Goal: Information Seeking & Learning: Understand process/instructions

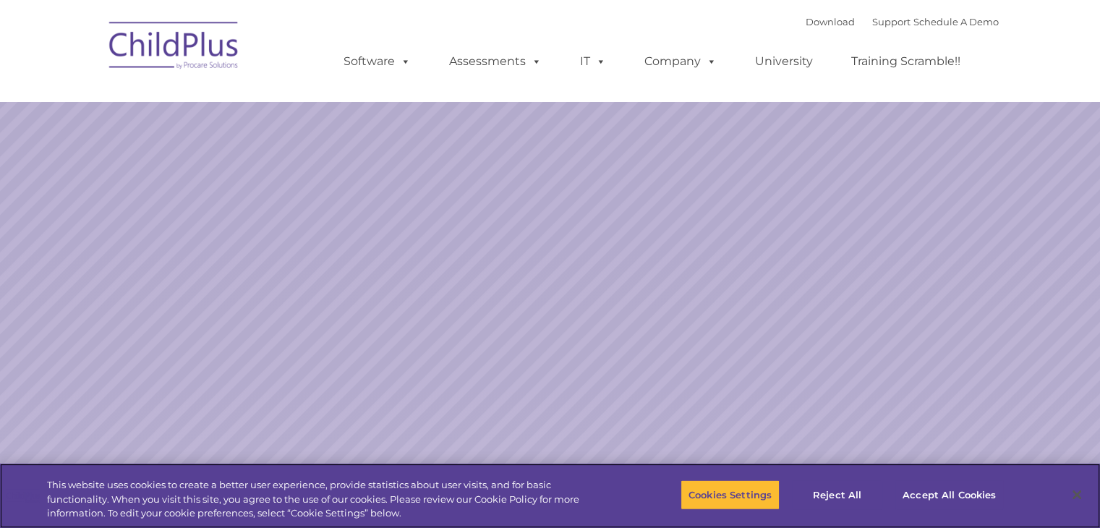
select select "MEDIUM"
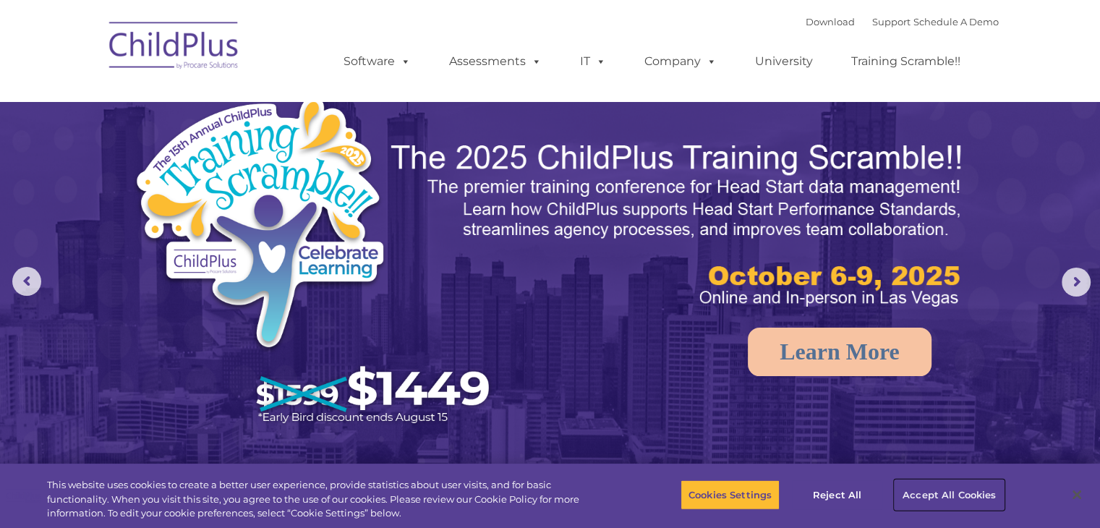
click at [955, 498] on button "Accept All Cookies" at bounding box center [949, 495] width 109 height 30
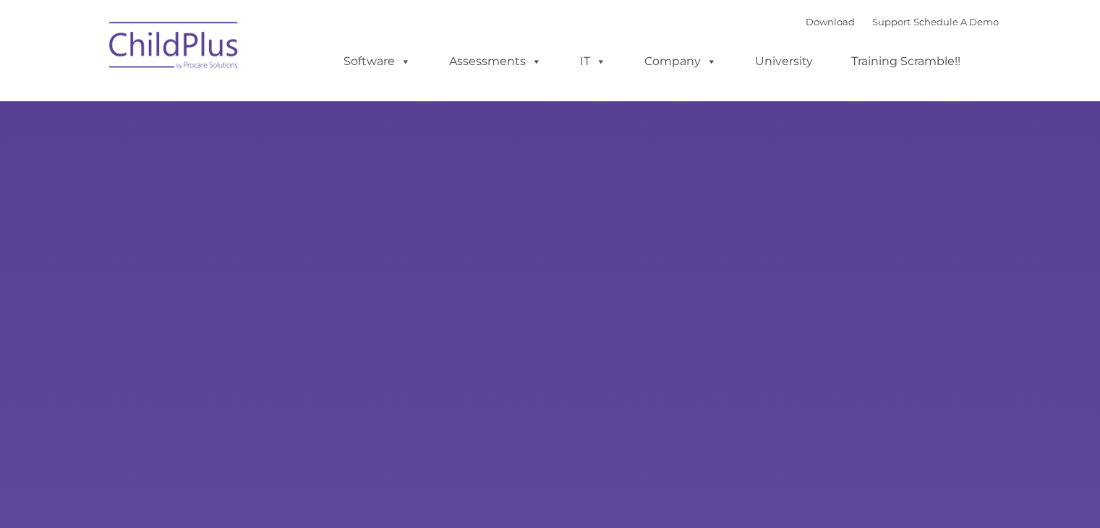
type input ""
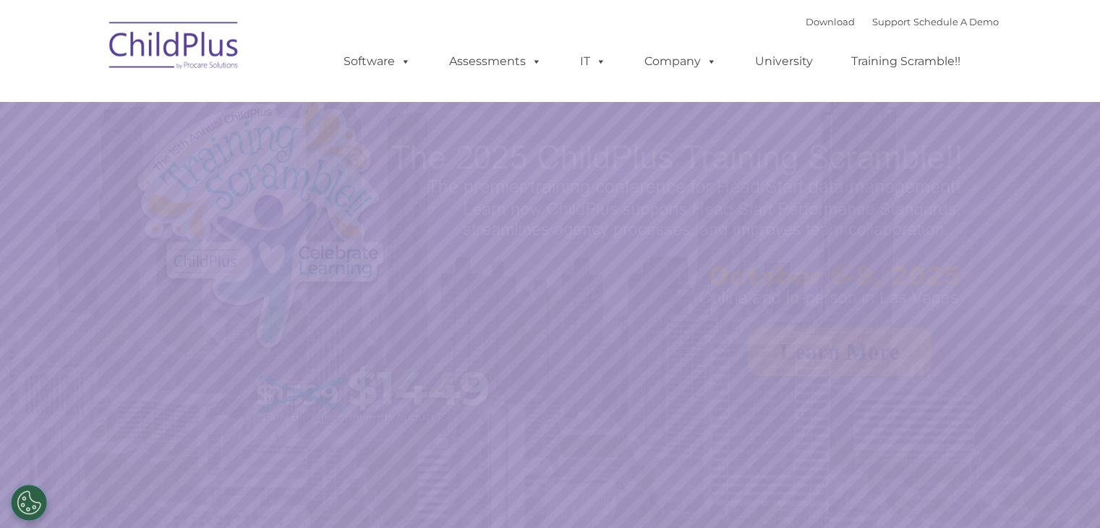
select select "MEDIUM"
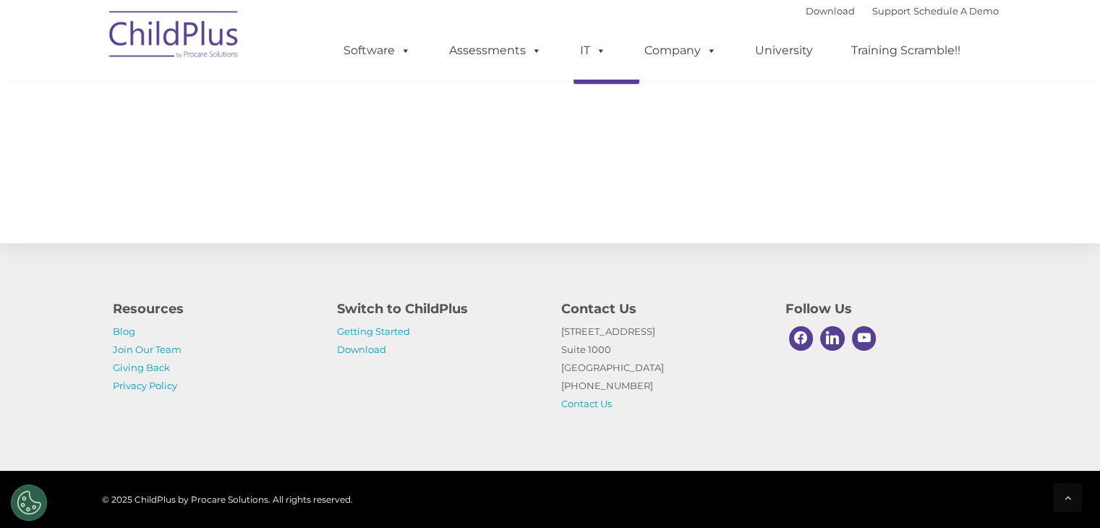
scroll to position [1623, 0]
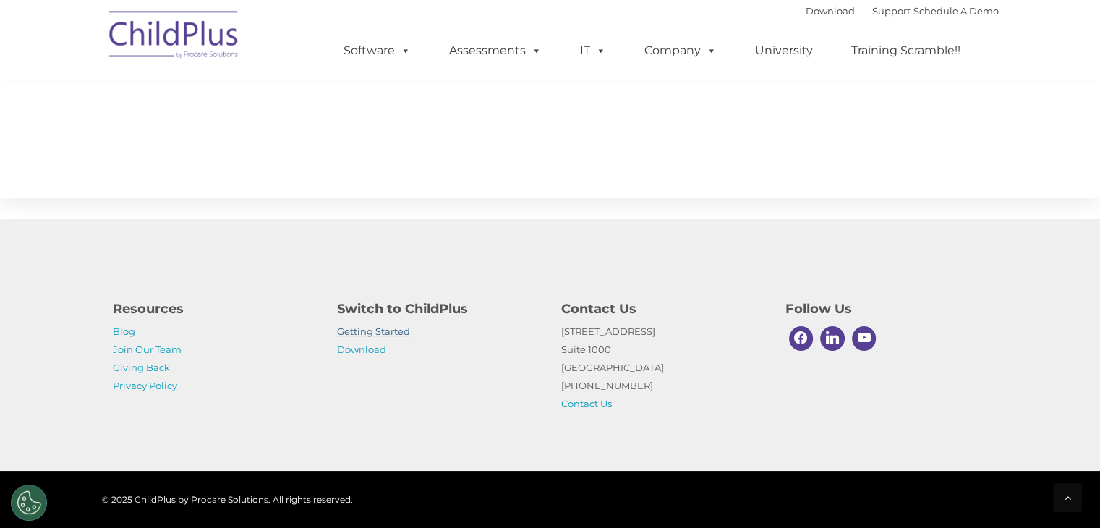
click at [398, 332] on link "Getting Started" at bounding box center [373, 332] width 73 height 12
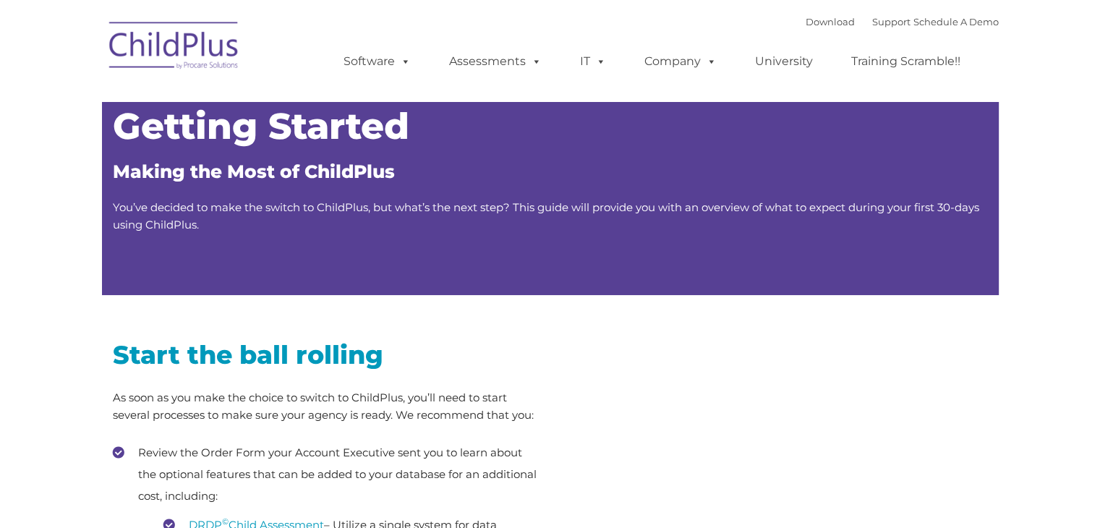
type input ""
